Goal: Transaction & Acquisition: Purchase product/service

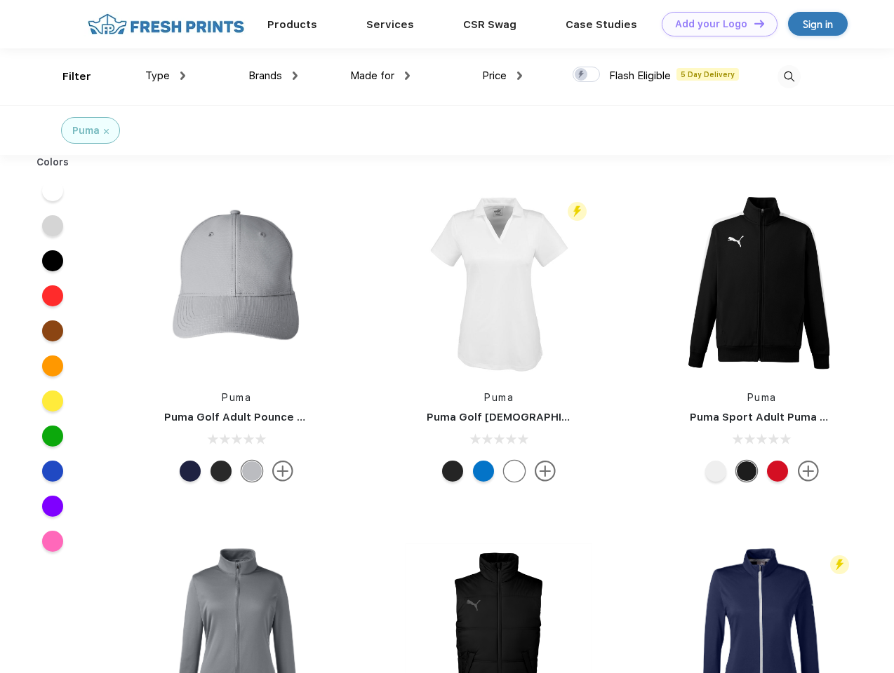
click at [714, 24] on link "Add your Logo Design Tool" at bounding box center [719, 24] width 116 height 25
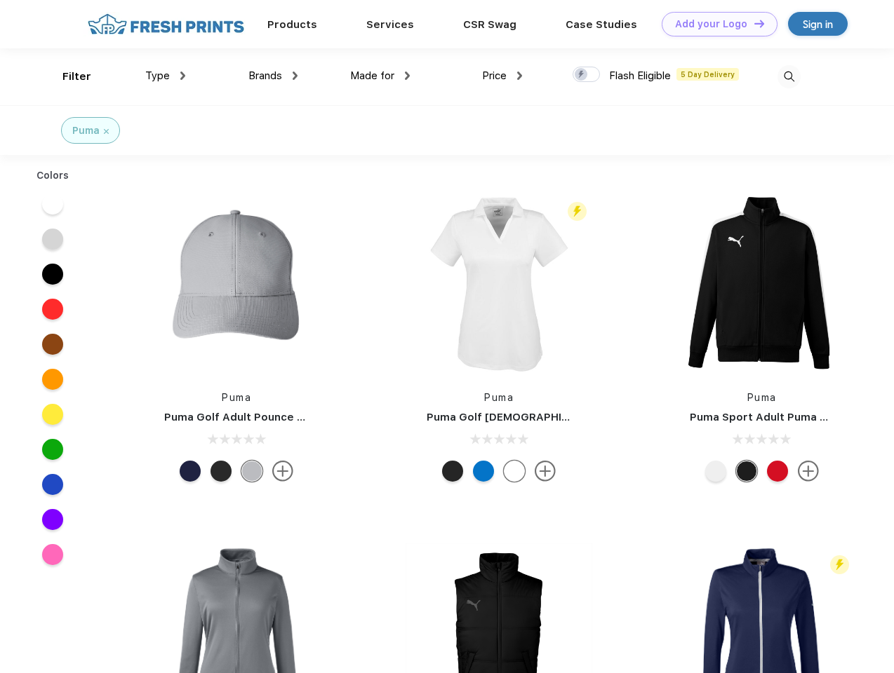
click at [0, 0] on div "Design Tool" at bounding box center [0, 0] width 0 height 0
click at [753, 23] on link "Add your Logo Design Tool" at bounding box center [719, 24] width 116 height 25
click at [67, 76] on div "Filter" at bounding box center [76, 77] width 29 height 16
click at [166, 76] on span "Type" at bounding box center [157, 75] width 25 height 13
click at [273, 76] on span "Brands" at bounding box center [265, 75] width 34 height 13
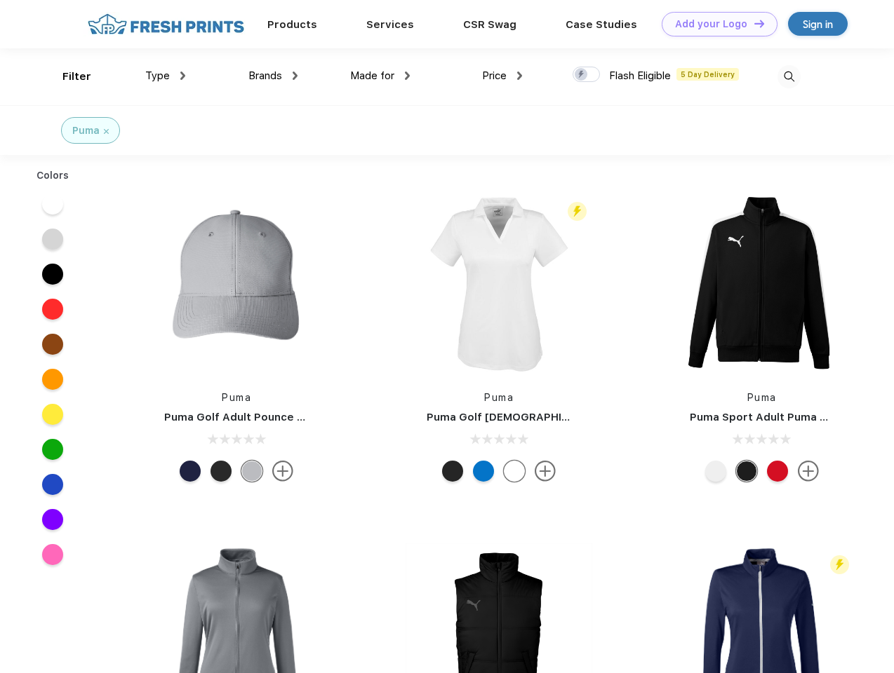
click at [380, 76] on span "Made for" at bounding box center [372, 75] width 44 height 13
click at [502, 76] on span "Price" at bounding box center [494, 75] width 25 height 13
click at [586, 75] on div at bounding box center [585, 74] width 27 height 15
click at [581, 75] on input "checkbox" at bounding box center [576, 70] width 9 height 9
click at [788, 76] on img at bounding box center [788, 76] width 23 height 23
